Goal: Browse casually

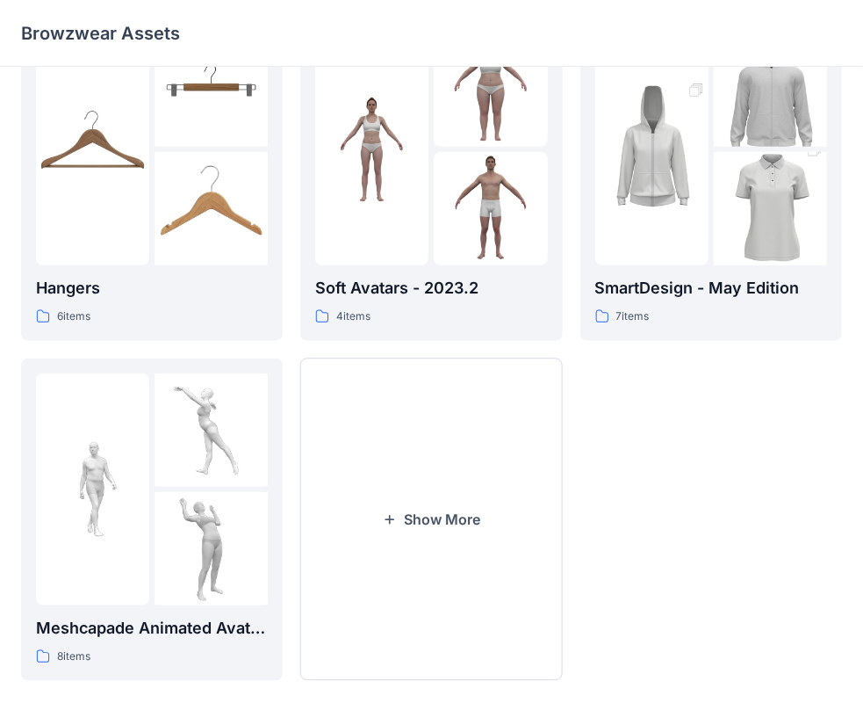
scroll to position [436, 0]
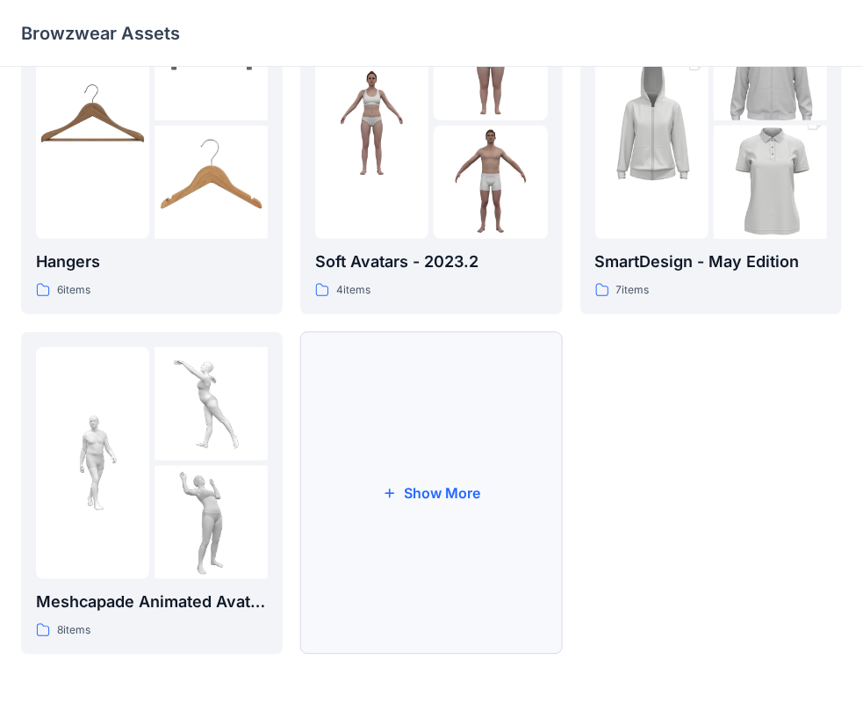
click at [465, 480] on button "Show More" at bounding box center [431, 493] width 262 height 322
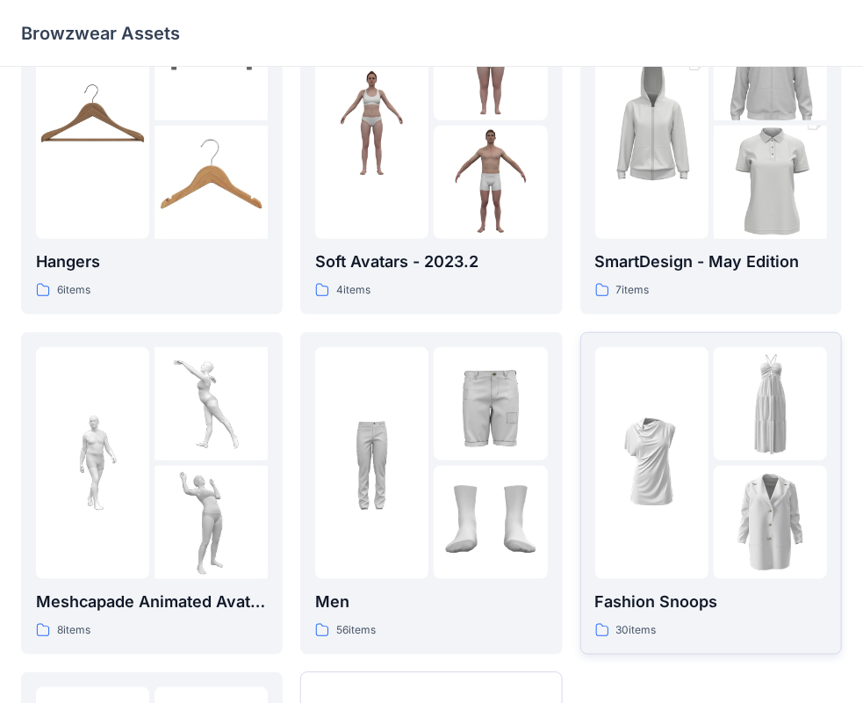
click at [708, 454] on img at bounding box center [652, 462] width 113 height 113
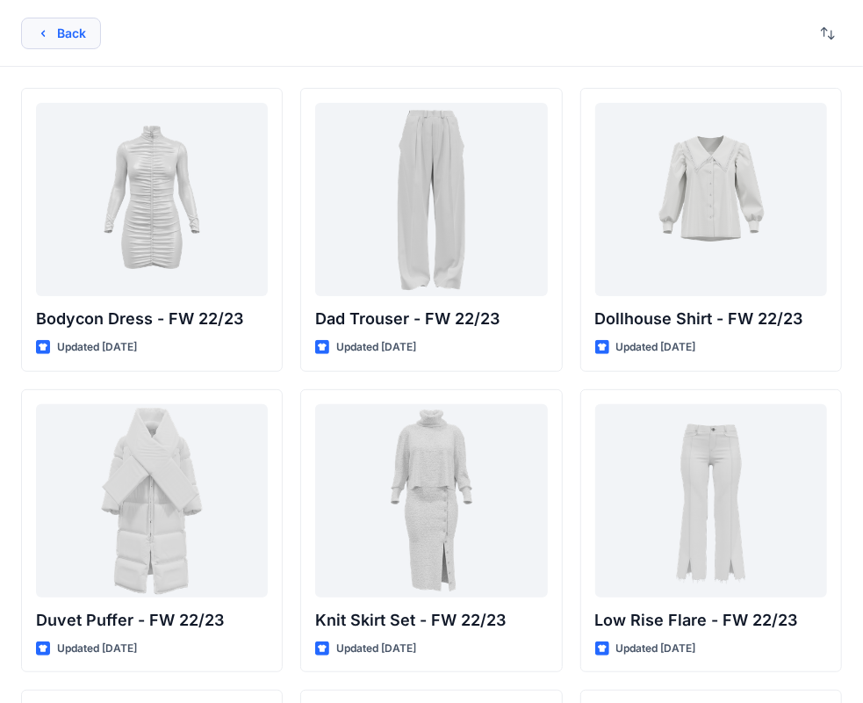
click at [65, 23] on button "Back" at bounding box center [61, 34] width 80 height 32
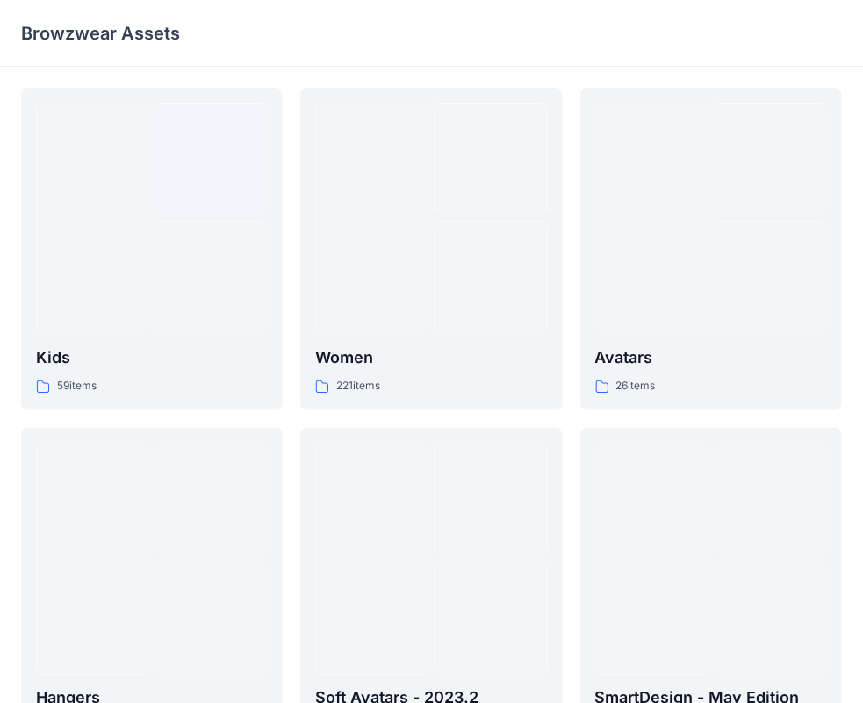
scroll to position [436, 0]
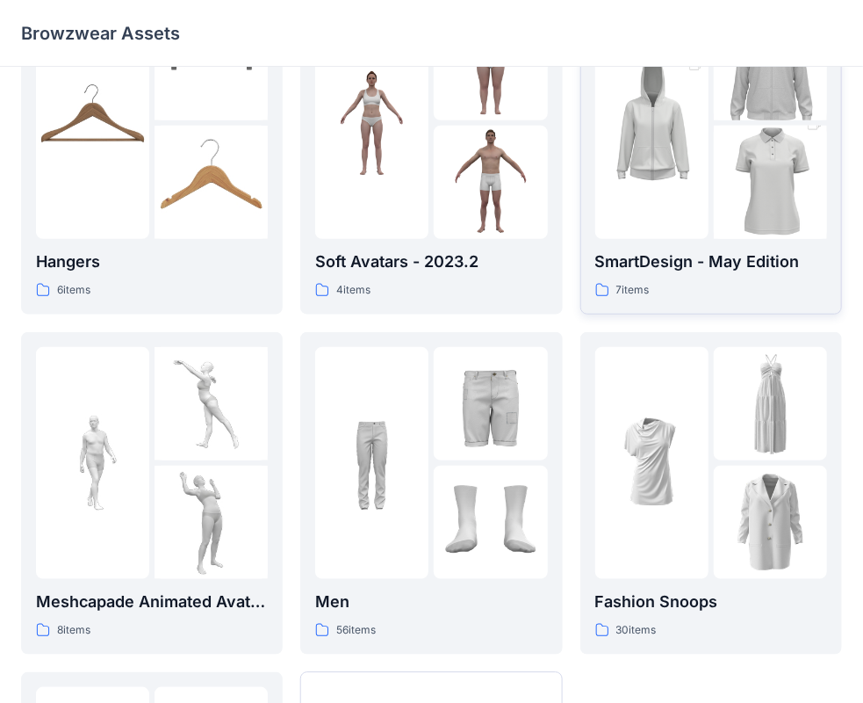
click at [643, 199] on img at bounding box center [652, 123] width 113 height 170
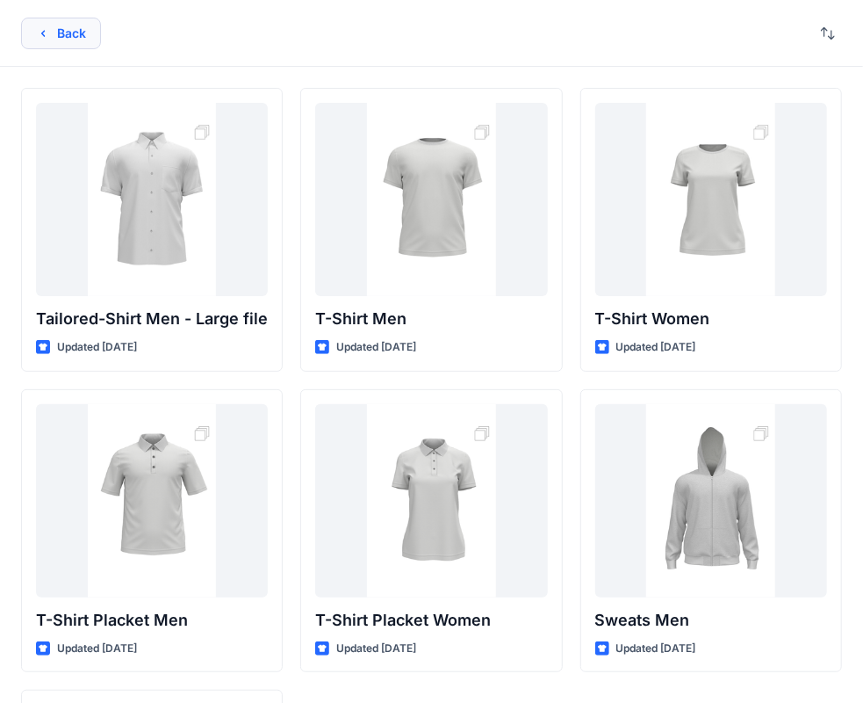
click at [67, 32] on button "Back" at bounding box center [61, 34] width 80 height 32
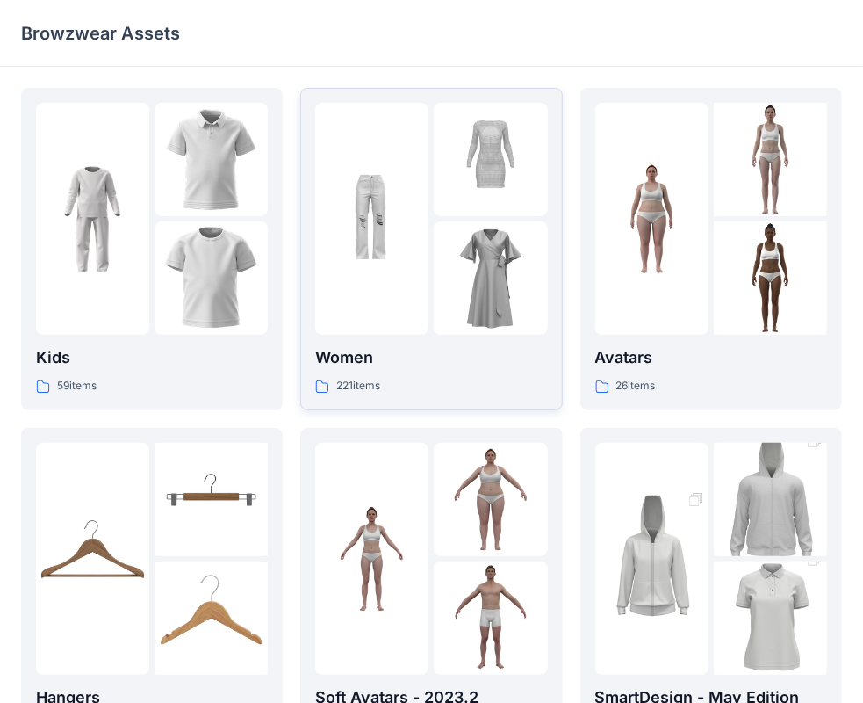
click at [392, 239] on img at bounding box center [371, 218] width 113 height 113
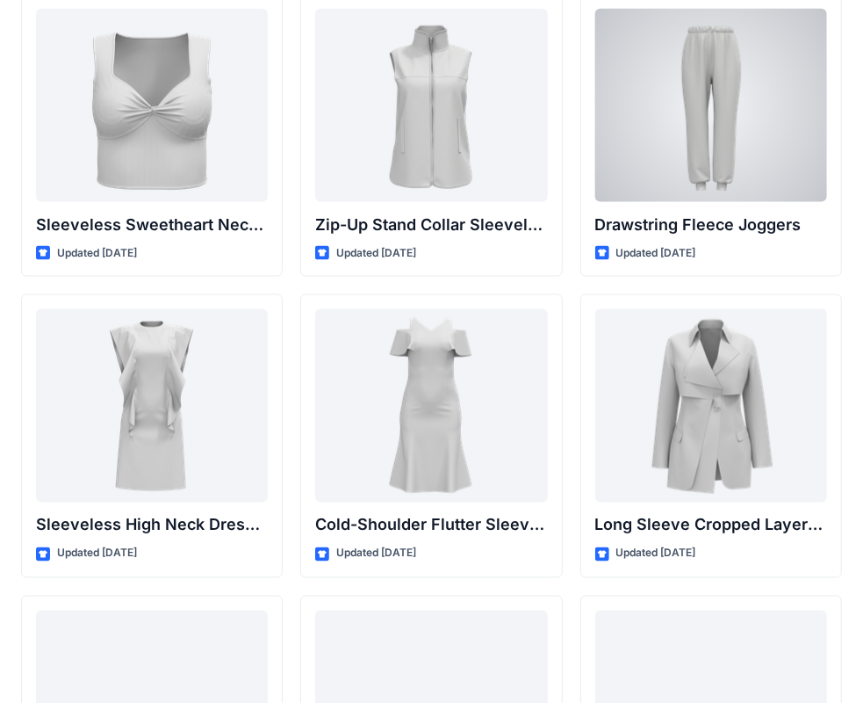
scroll to position [6161, 0]
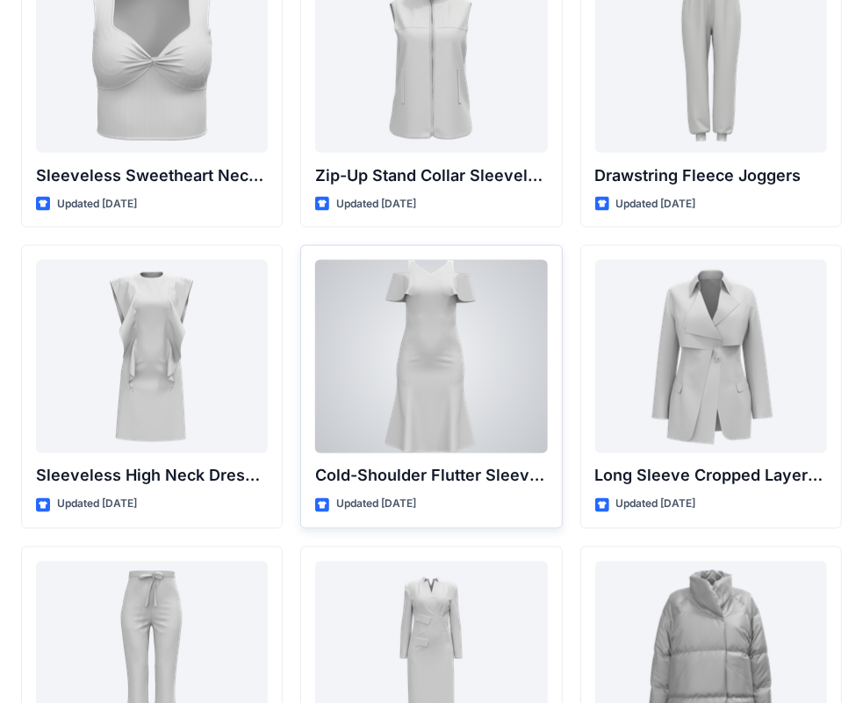
click at [436, 353] on div at bounding box center [431, 356] width 232 height 193
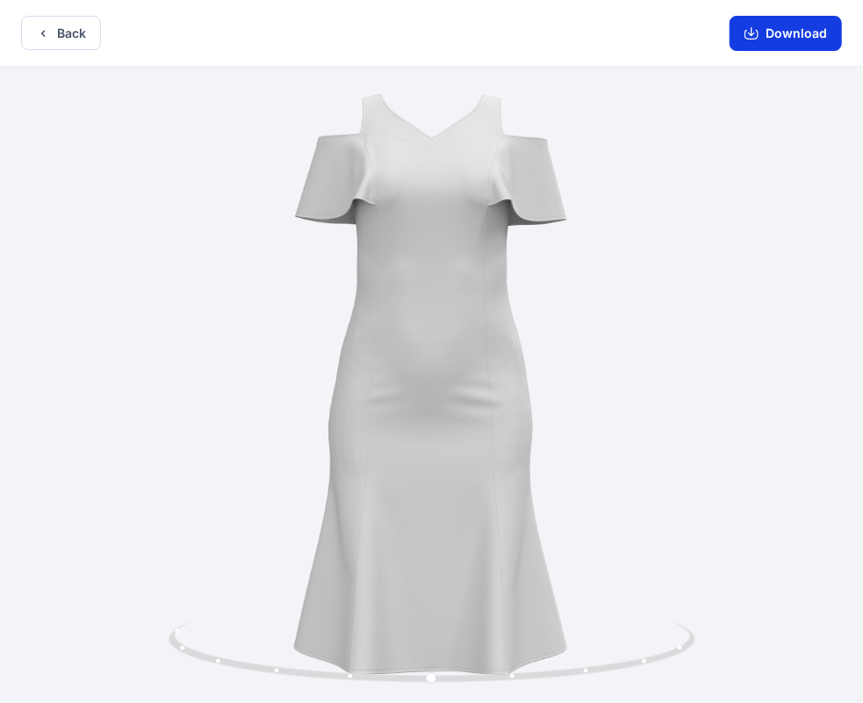
click at [766, 28] on button "Download" at bounding box center [786, 33] width 112 height 35
